Goal: Navigation & Orientation: Understand site structure

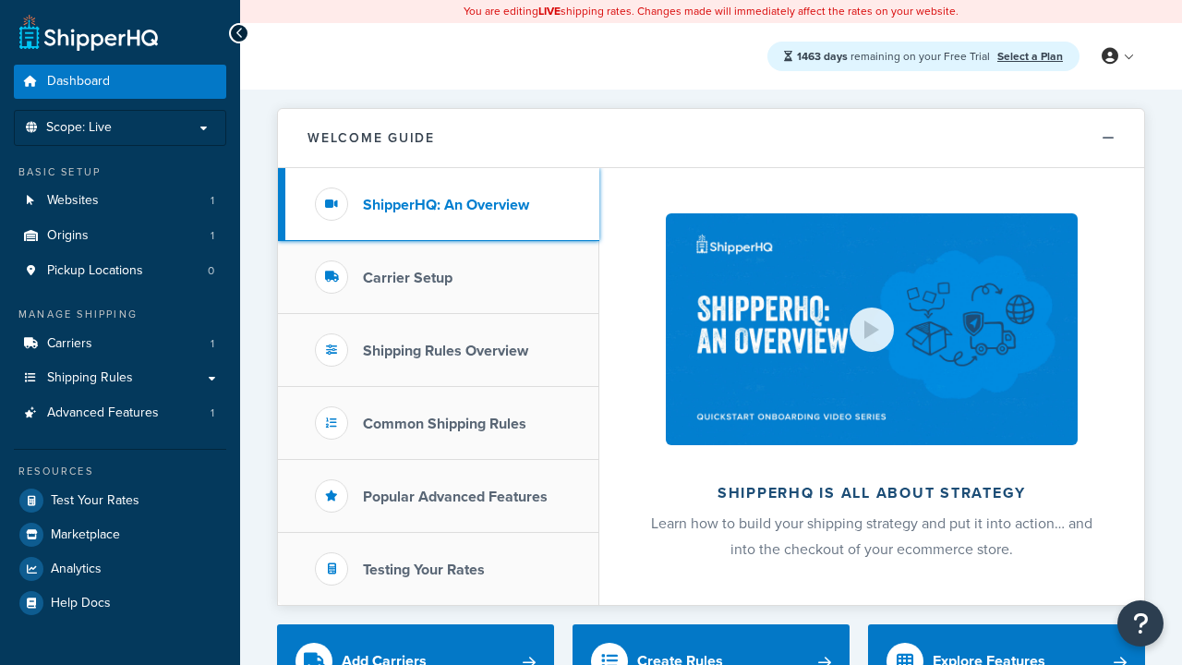
click at [446, 204] on h3 "ShipperHQ: An Overview" at bounding box center [446, 205] width 166 height 17
click at [407, 277] on h3 "Carrier Setup" at bounding box center [408, 278] width 90 height 17
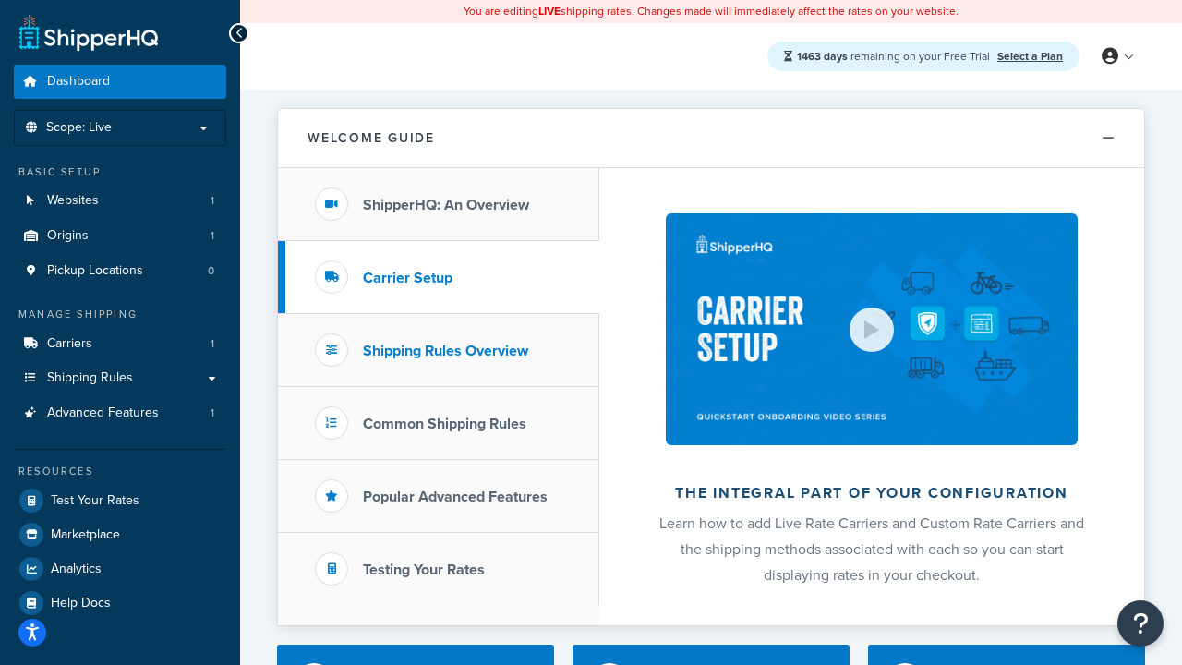
click at [445, 350] on h3 "Shipping Rules Overview" at bounding box center [445, 351] width 165 height 17
click at [455, 496] on h3 "Popular Advanced Features" at bounding box center [455, 496] width 185 height 17
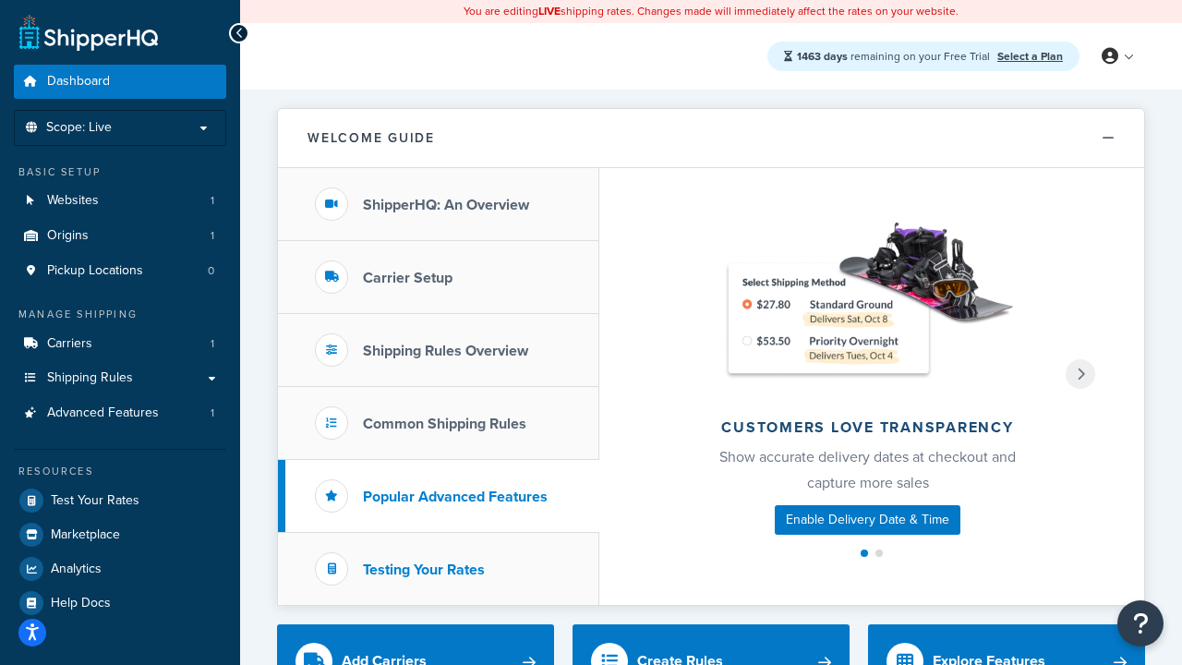
click at [424, 569] on h3 "Testing Your Rates" at bounding box center [424, 569] width 122 height 17
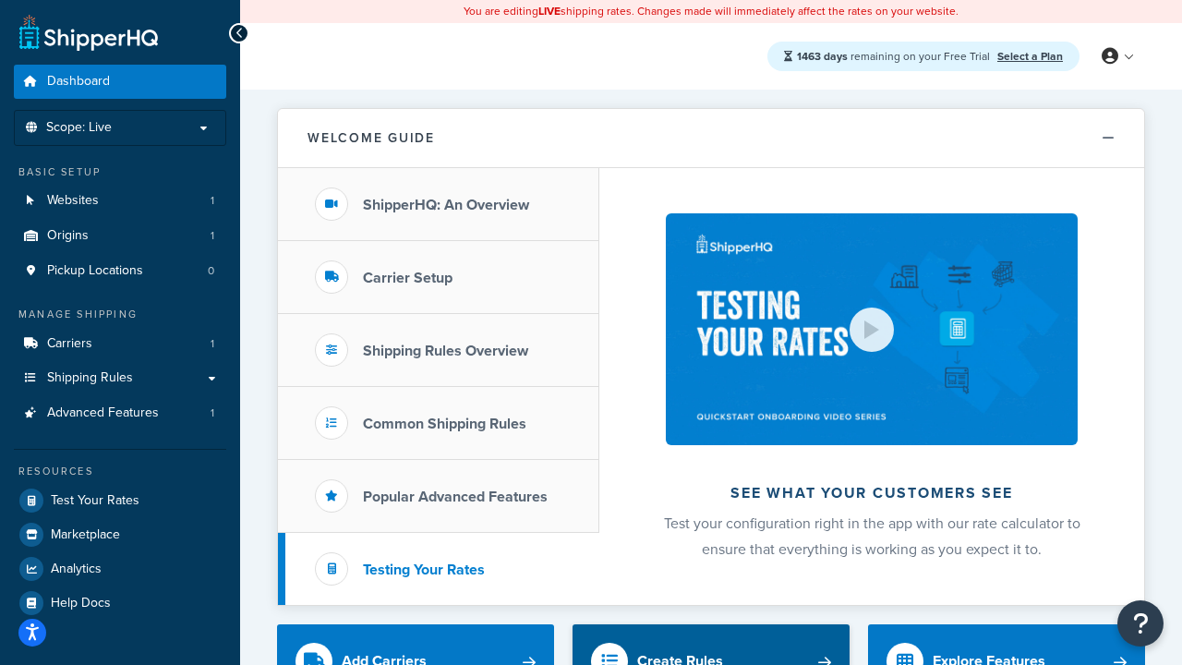
click at [679, 652] on div "Create Rules" at bounding box center [680, 661] width 86 height 26
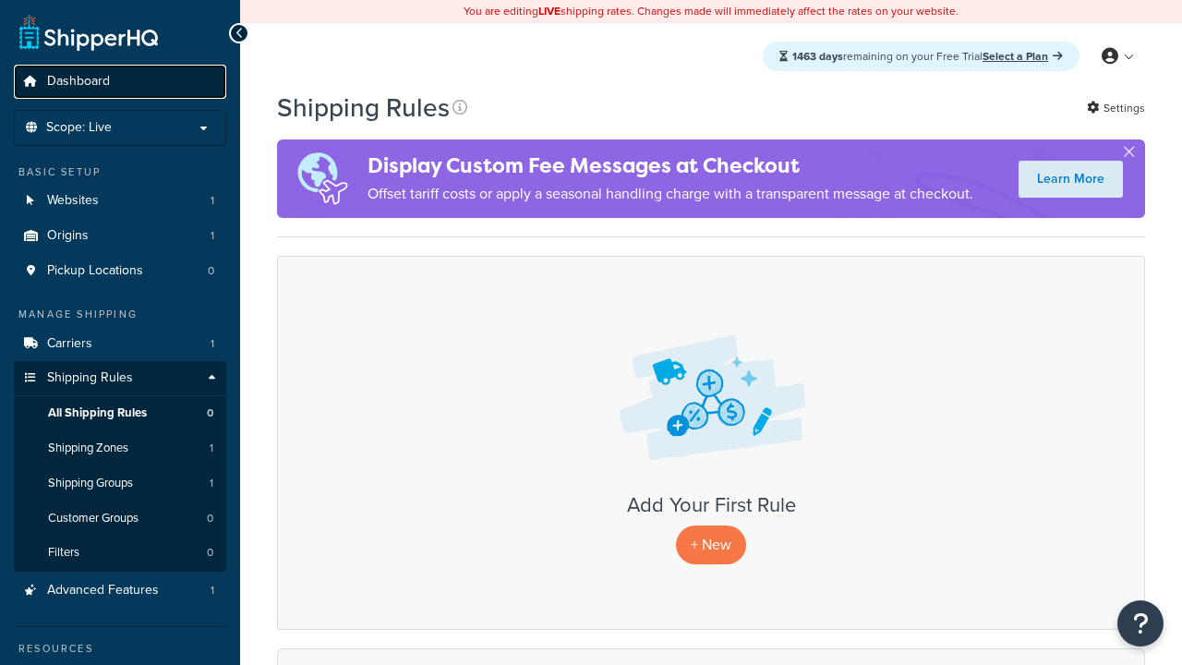
click at [78, 81] on span "Dashboard" at bounding box center [78, 82] width 63 height 16
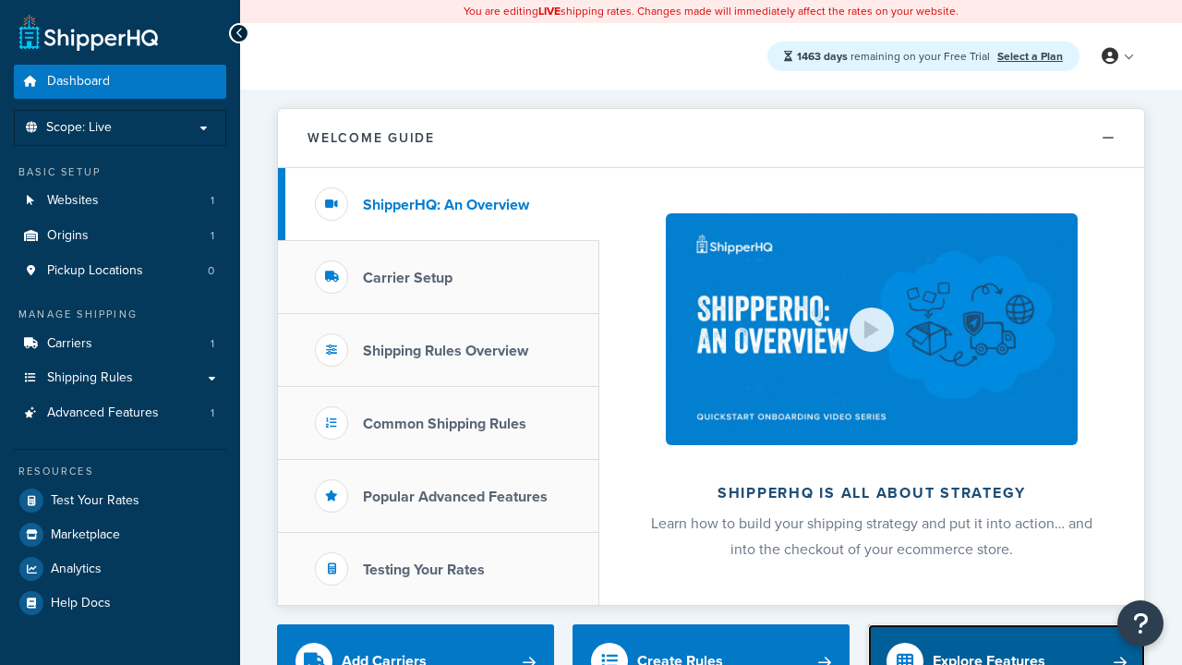
click at [989, 652] on div "Explore Features" at bounding box center [988, 661] width 113 height 26
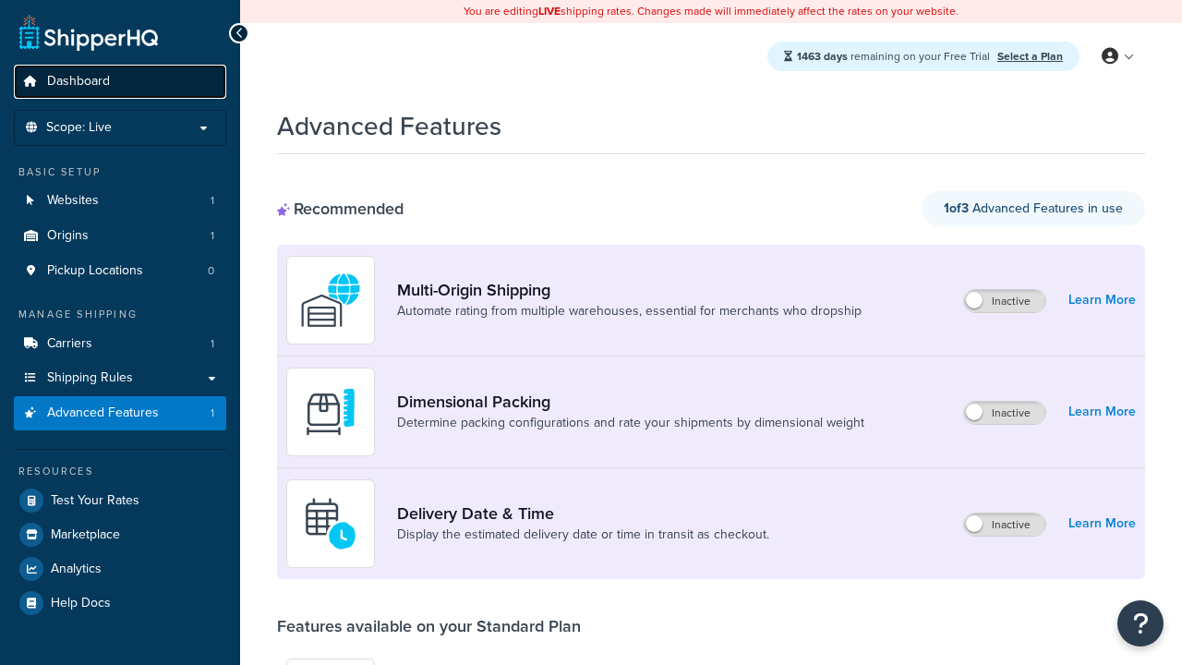
click at [78, 81] on span "Dashboard" at bounding box center [78, 82] width 63 height 16
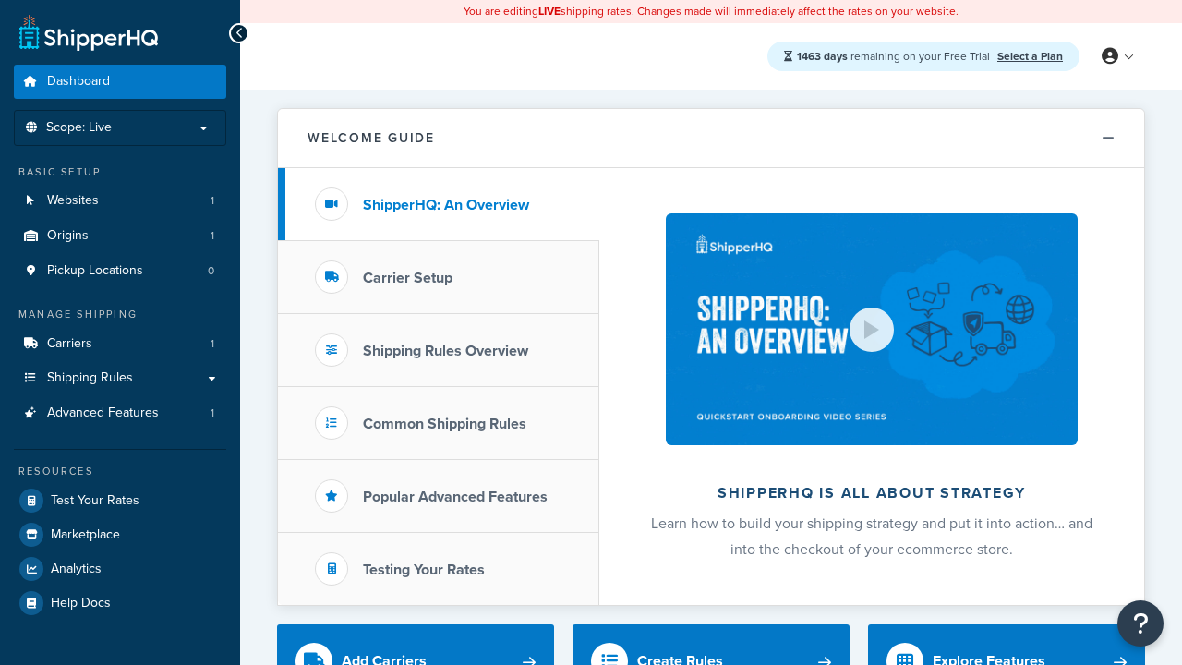
click at [78, 81] on span "Dashboard" at bounding box center [78, 82] width 63 height 16
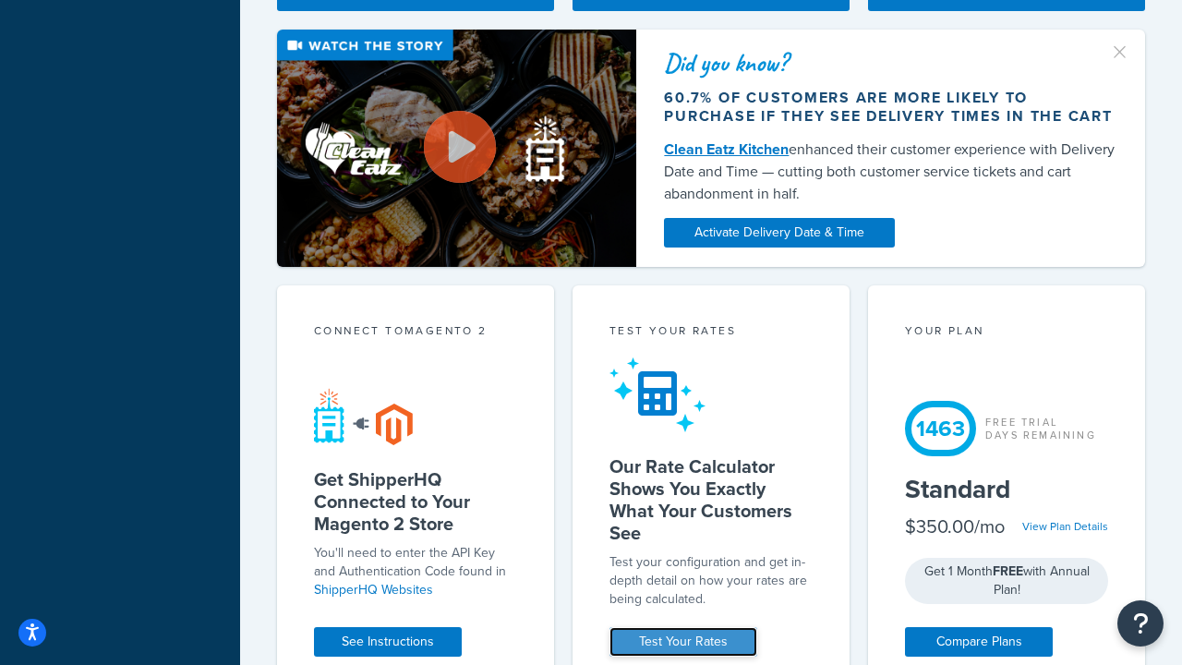
click at [683, 642] on link "Test Your Rates" at bounding box center [683, 642] width 148 height 30
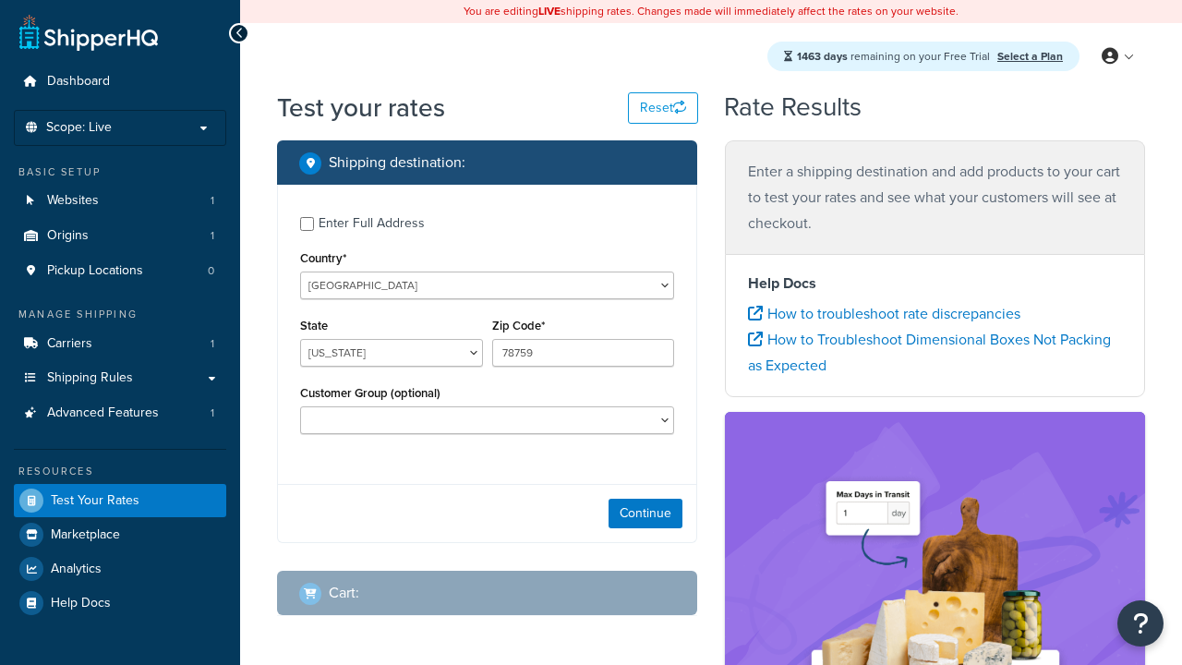
select select "[GEOGRAPHIC_DATA]"
click at [78, 81] on span "Dashboard" at bounding box center [78, 82] width 63 height 16
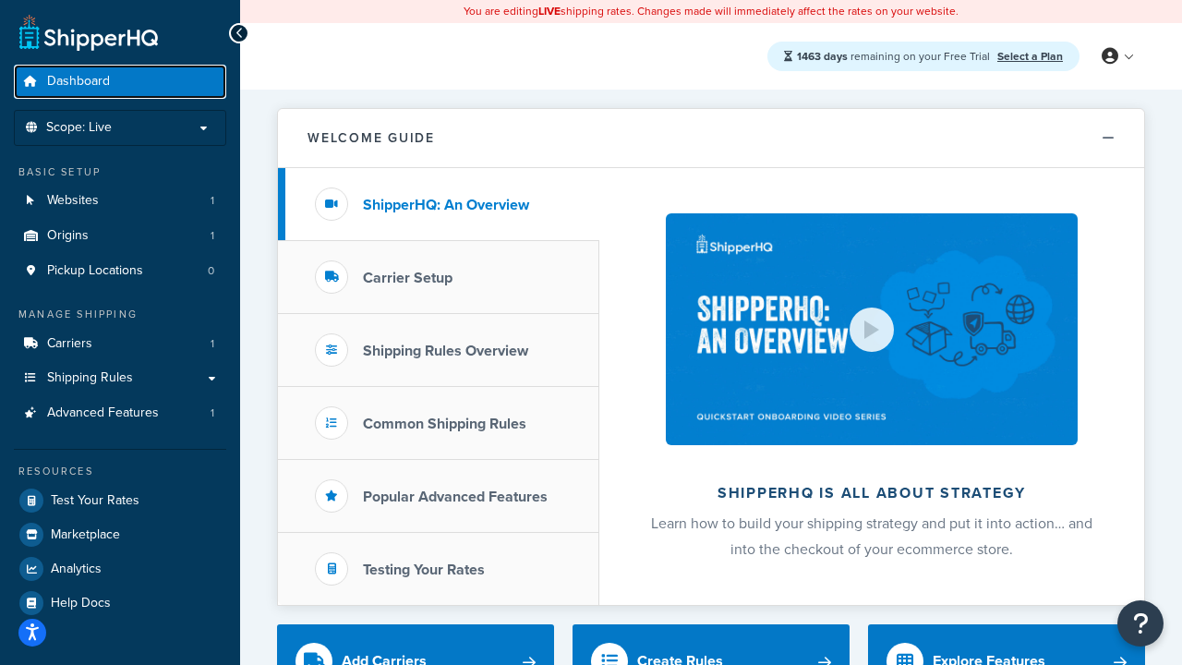
scroll to position [1588, 0]
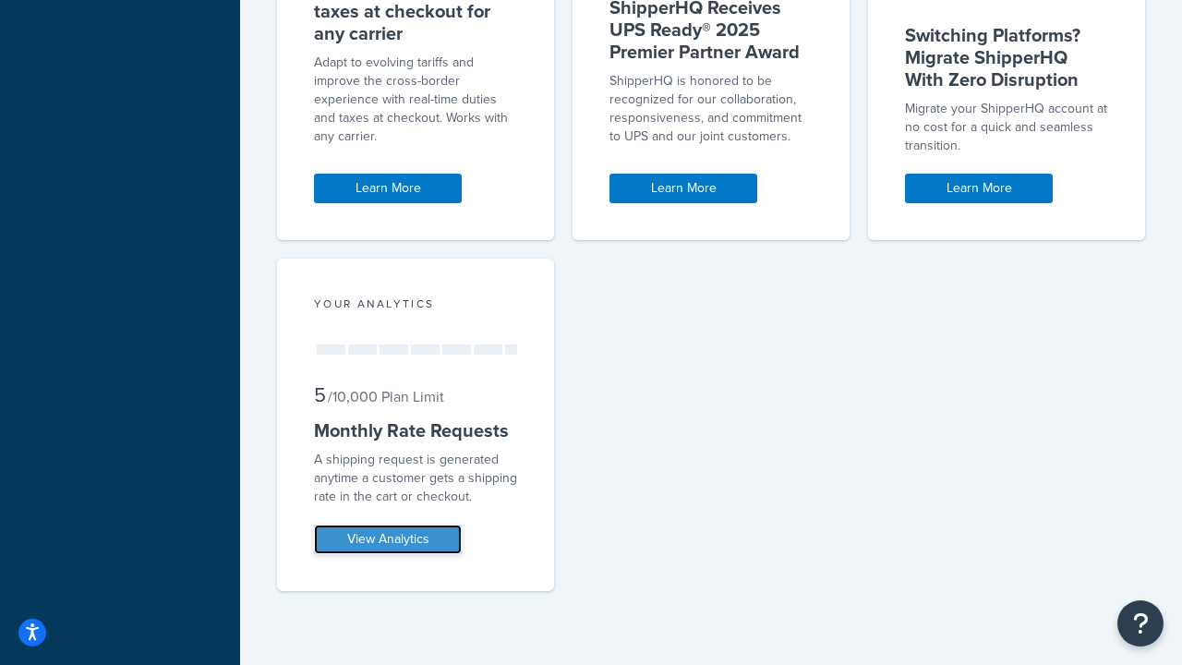
click at [388, 538] on link "View Analytics" at bounding box center [388, 539] width 148 height 30
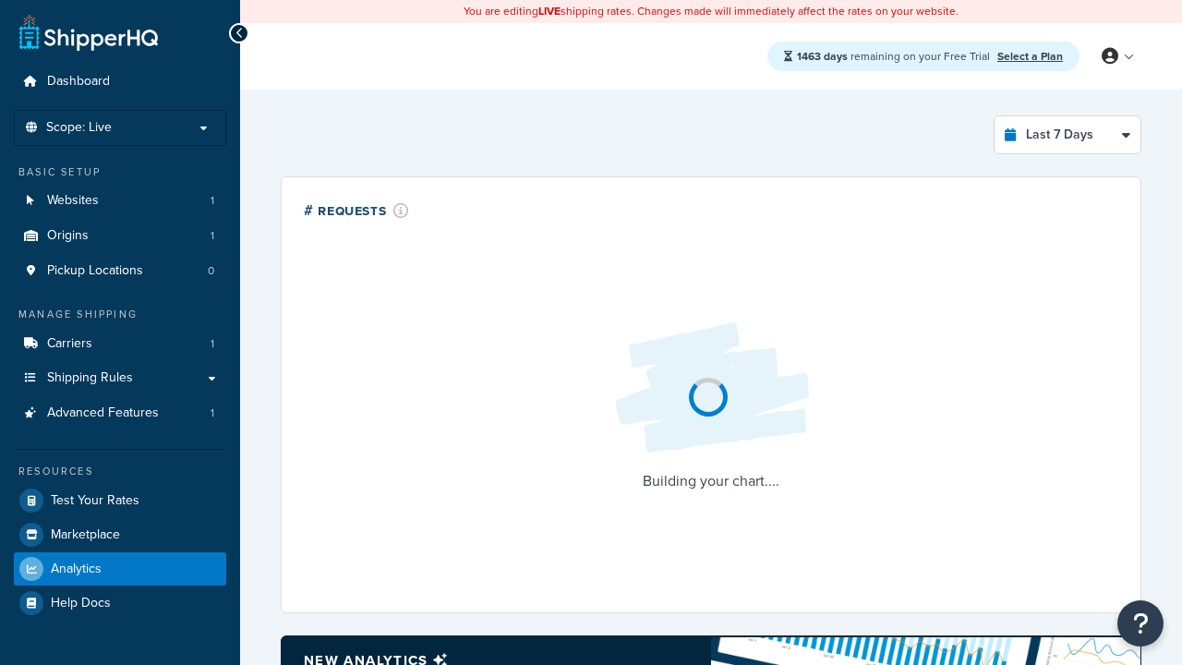
select select "last_7_days"
